Goal: Task Accomplishment & Management: Manage account settings

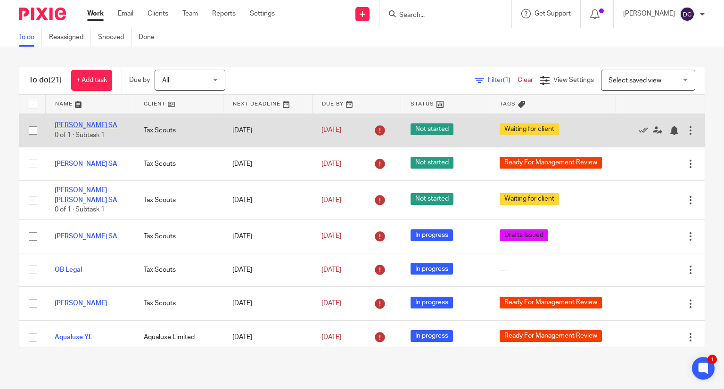
click at [93, 124] on link "Alice Guizol SA" at bounding box center [86, 125] width 63 height 7
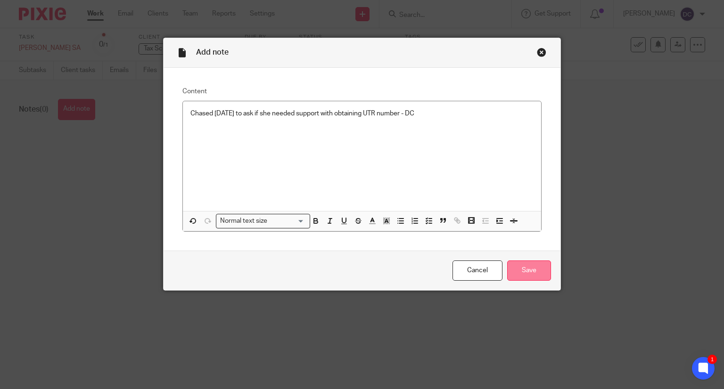
click at [518, 272] on input "Save" at bounding box center [529, 270] width 44 height 20
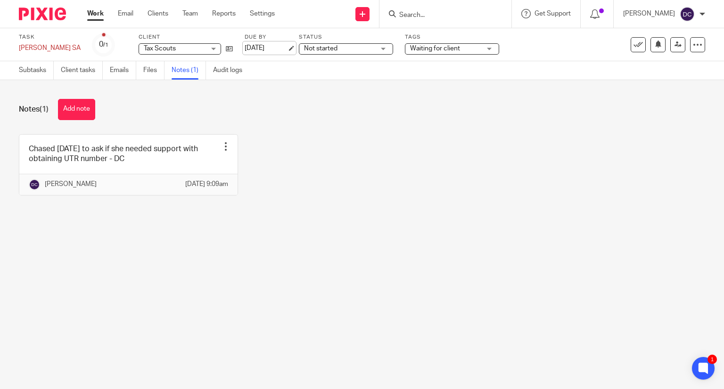
click at [254, 47] on link "[DATE]" at bounding box center [265, 48] width 42 height 10
click at [98, 14] on link "Work" at bounding box center [95, 13] width 16 height 9
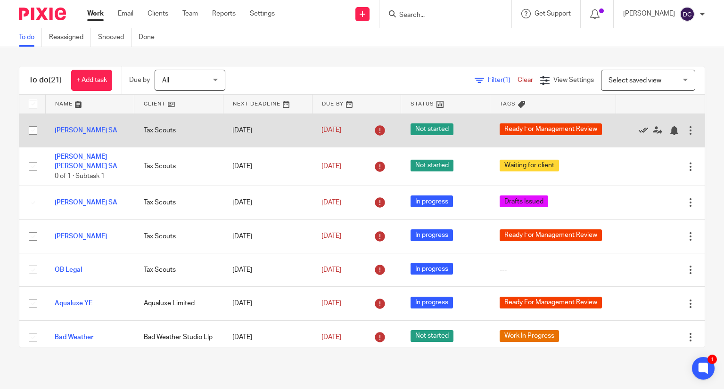
drag, startPoint x: 0, startPoint y: 0, endPoint x: 620, endPoint y: 129, distance: 633.1
click at [638, 129] on icon at bounding box center [642, 130] width 9 height 9
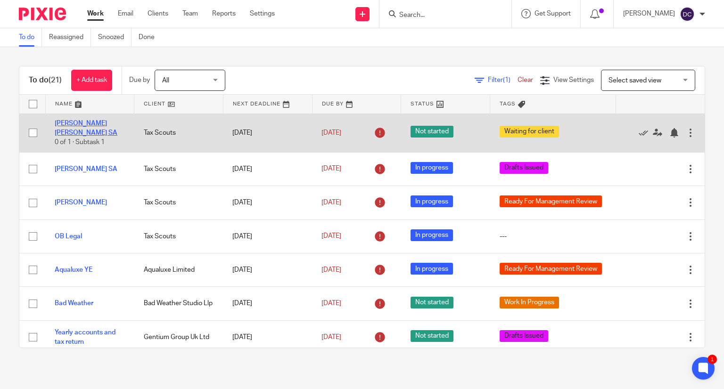
click at [92, 123] on link "Alexandra Isabel Helm SA" at bounding box center [86, 128] width 63 height 16
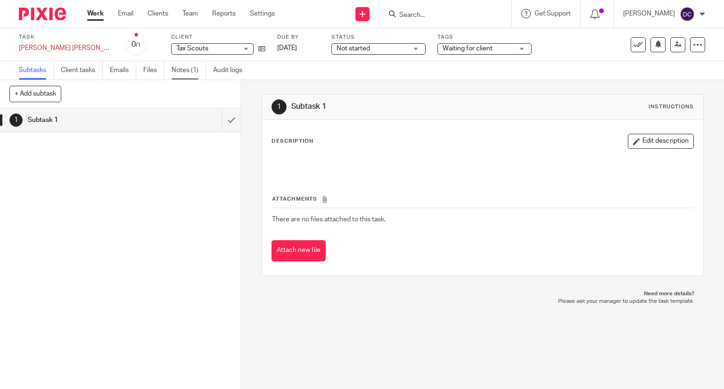
click at [180, 72] on link "Notes (1)" at bounding box center [188, 70] width 34 height 18
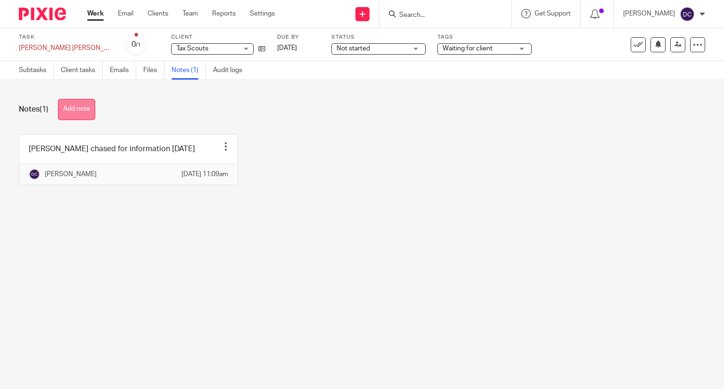
click at [78, 107] on button "Add note" at bounding box center [76, 109] width 37 height 21
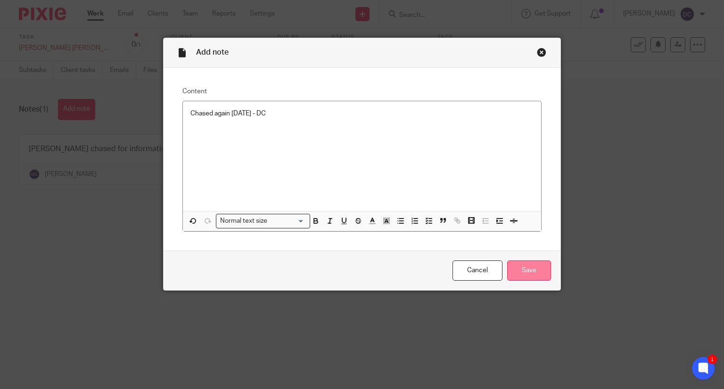
click at [525, 270] on input "Save" at bounding box center [529, 270] width 44 height 20
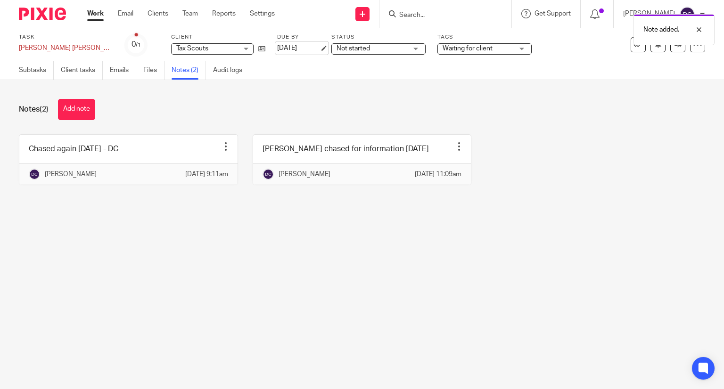
click at [277, 50] on link "[DATE]" at bounding box center [298, 48] width 42 height 10
click at [93, 18] on link "Work" at bounding box center [95, 13] width 16 height 9
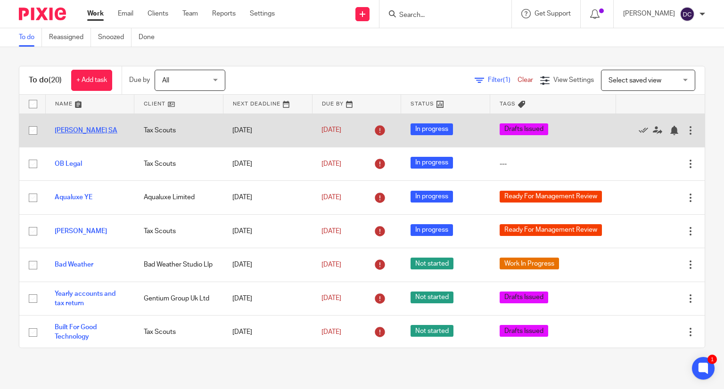
click at [84, 129] on link "[PERSON_NAME] SA" at bounding box center [86, 130] width 63 height 7
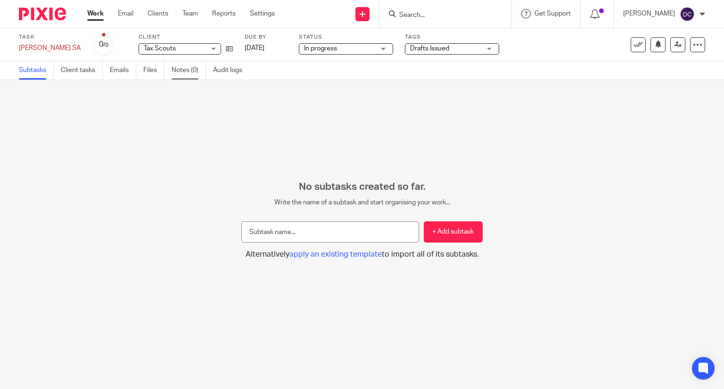
click at [191, 69] on link "Notes (0)" at bounding box center [188, 70] width 34 height 18
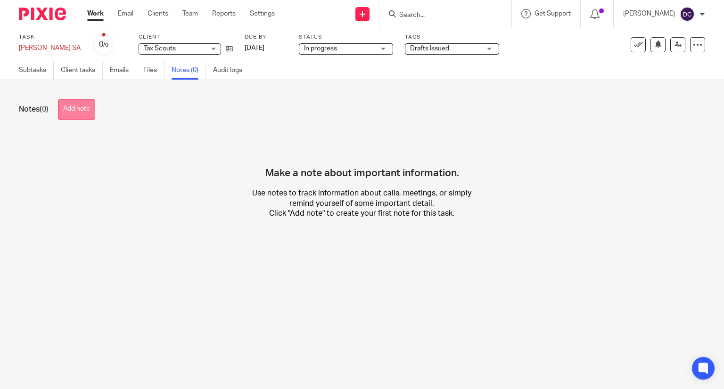
click at [79, 103] on button "Add note" at bounding box center [76, 109] width 37 height 21
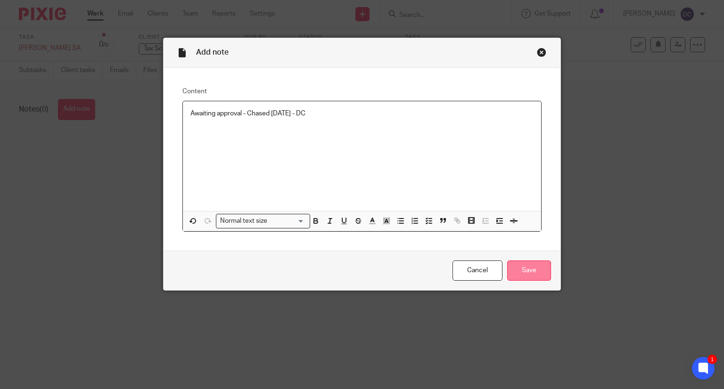
click at [518, 269] on input "Save" at bounding box center [529, 270] width 44 height 20
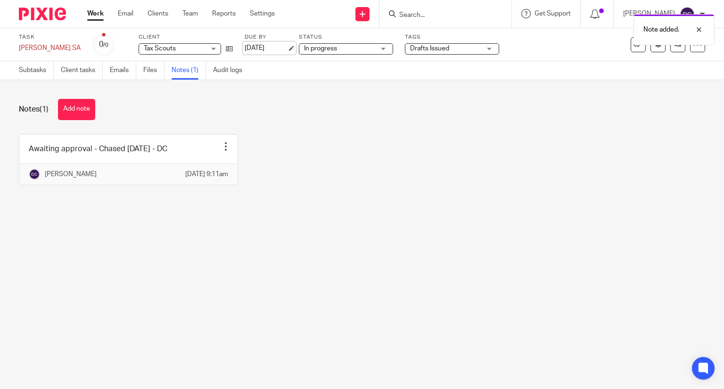
click at [251, 49] on link "[DATE]" at bounding box center [265, 48] width 42 height 10
click at [94, 14] on link "Work" at bounding box center [95, 13] width 16 height 9
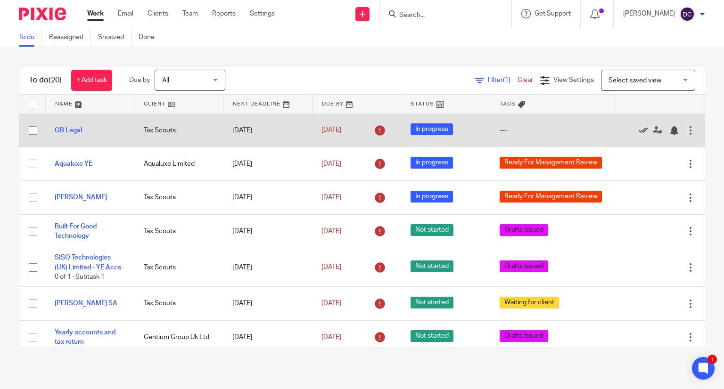
click at [638, 130] on icon at bounding box center [642, 130] width 9 height 9
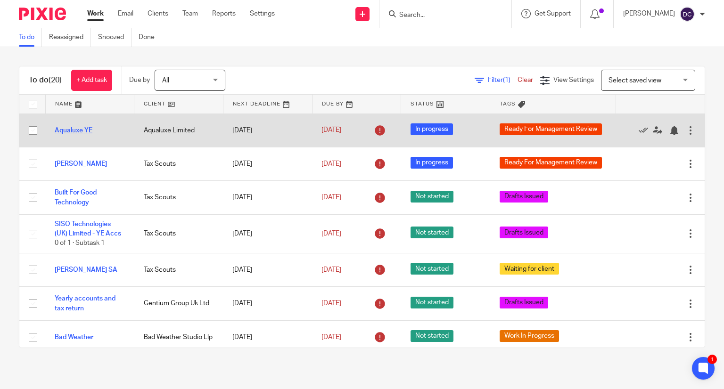
click at [83, 131] on link "Aqualuxe YE" at bounding box center [74, 130] width 38 height 7
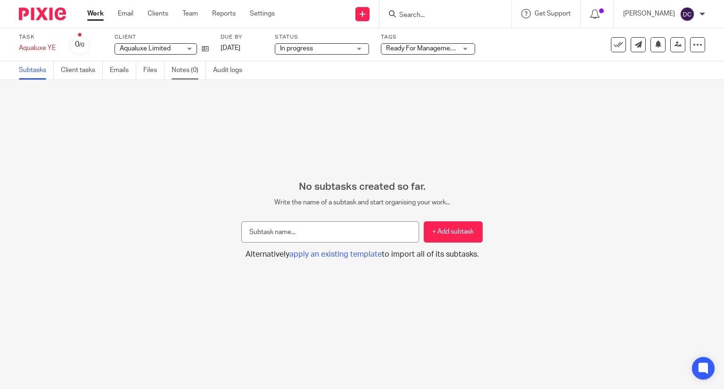
click at [190, 66] on link "Notes (0)" at bounding box center [188, 70] width 34 height 18
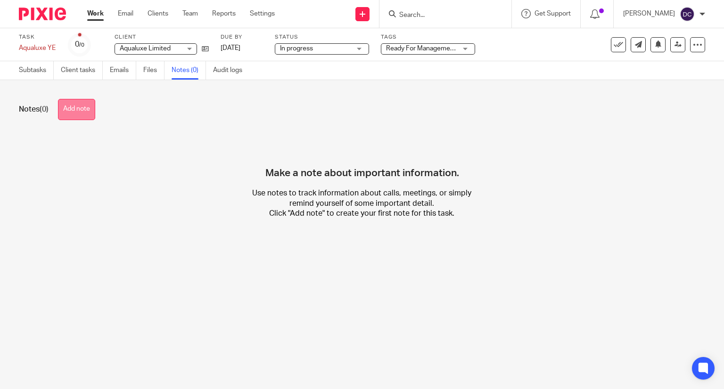
click at [89, 108] on button "Add note" at bounding box center [76, 109] width 37 height 21
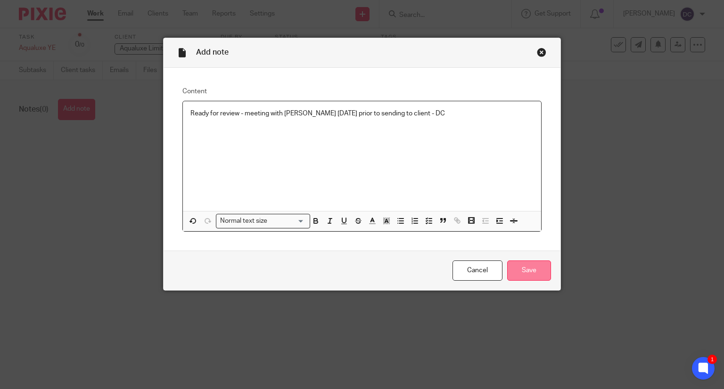
click at [515, 268] on input "Save" at bounding box center [529, 270] width 44 height 20
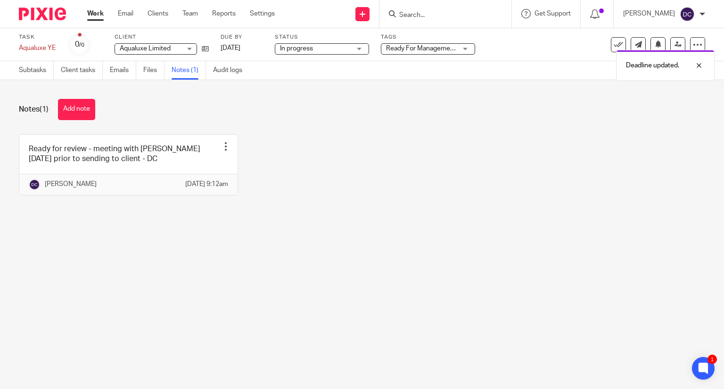
click at [103, 17] on link "Work" at bounding box center [95, 13] width 16 height 9
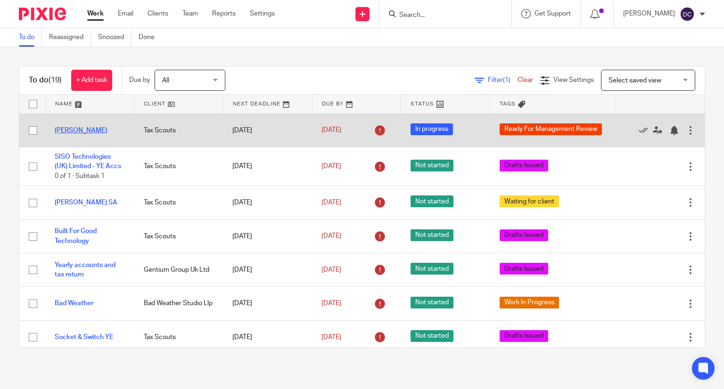
click at [90, 130] on link "[PERSON_NAME]" at bounding box center [81, 130] width 52 height 7
